Goal: Transaction & Acquisition: Purchase product/service

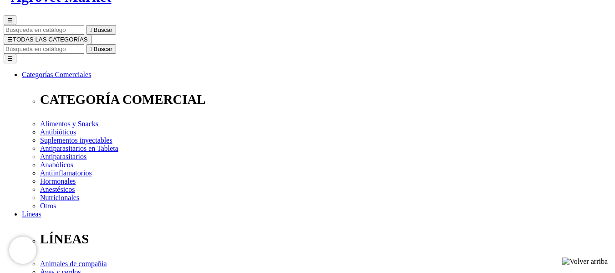
scroll to position [91, 0]
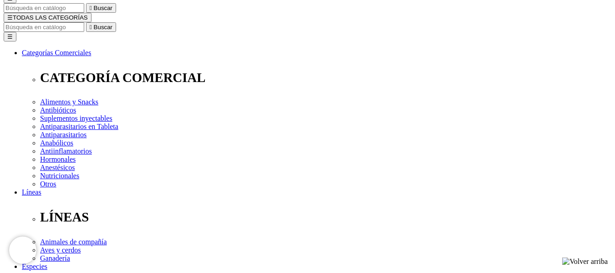
radio input "true"
select select "0"
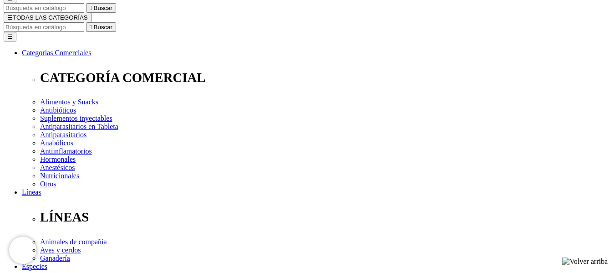
radio input "true"
select select "0"
